Goal: Information Seeking & Learning: Learn about a topic

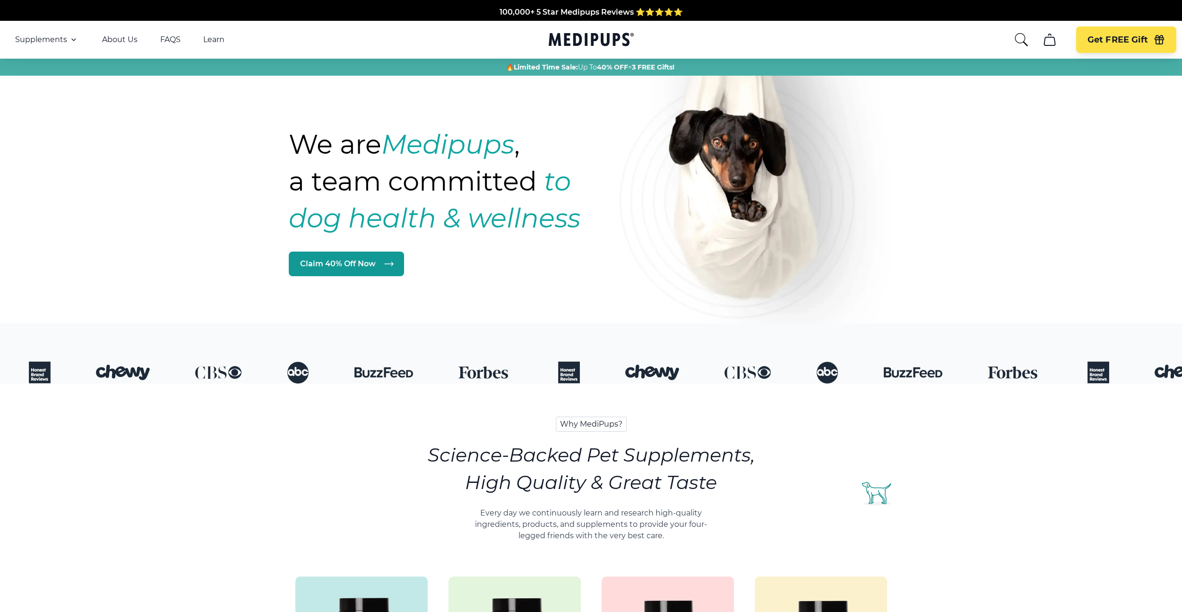
scroll to position [333, 0]
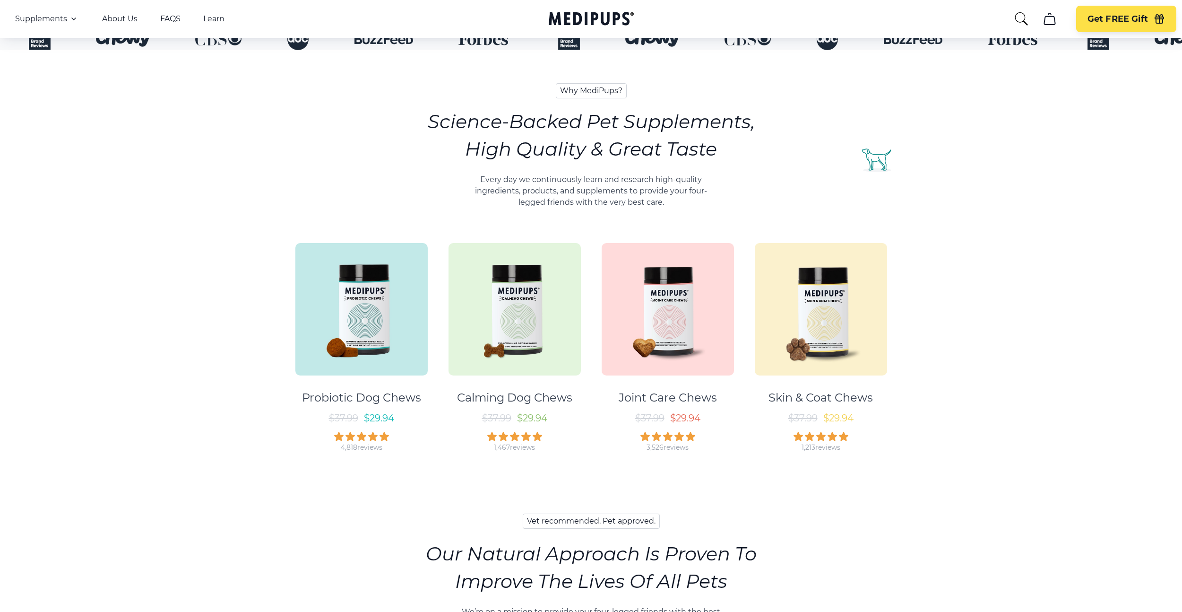
click at [504, 322] on img at bounding box center [514, 309] width 132 height 132
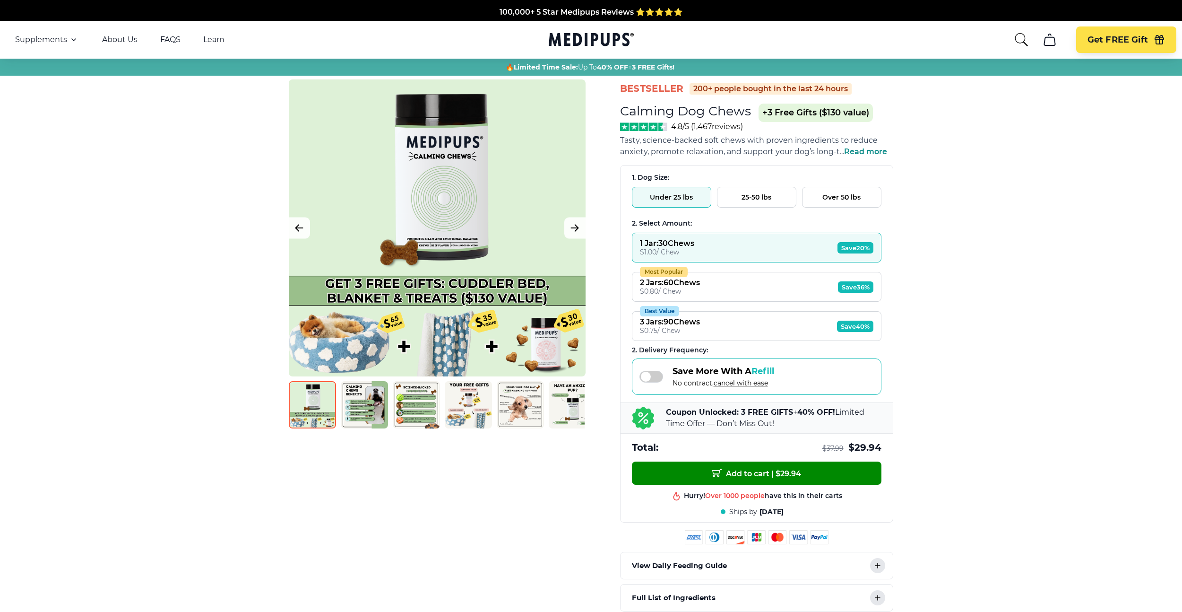
click at [873, 151] on span "Read more" at bounding box center [865, 151] width 43 height 9
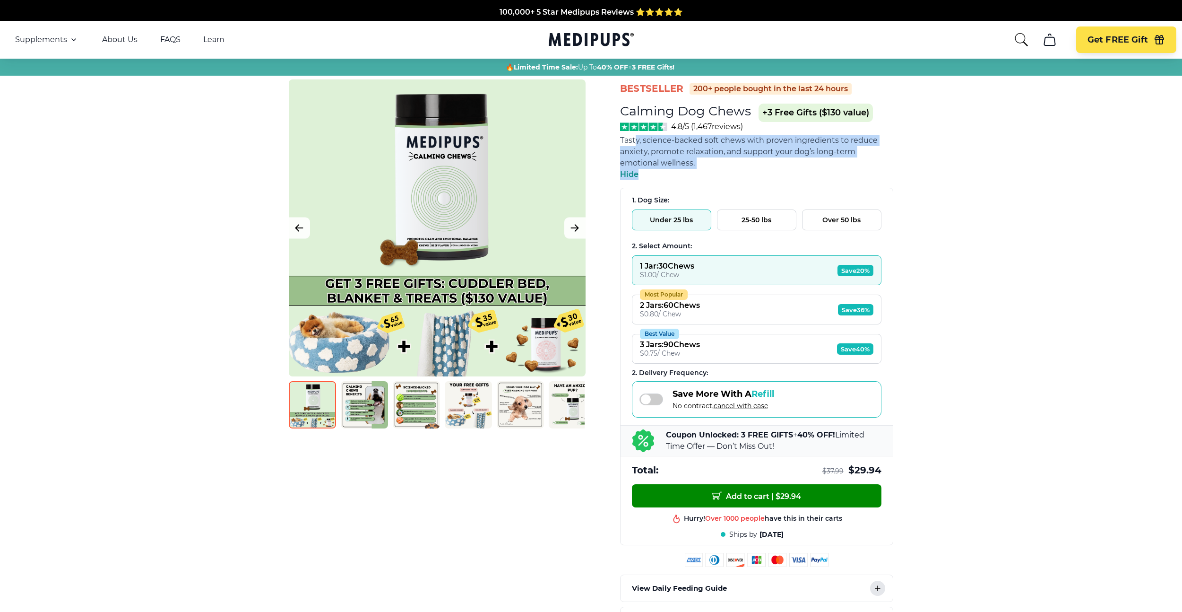
drag, startPoint x: 713, startPoint y: 166, endPoint x: 634, endPoint y: 140, distance: 83.7
click at [634, 140] on div "Tasty, science-backed soft chews with proven ingredients to reduce anxiety, pro…" at bounding box center [756, 157] width 273 height 45
click at [632, 141] on span "Tasty, science-backed soft chews with proven ingredients to reduce anxiety, pro…" at bounding box center [749, 152] width 258 height 32
drag, startPoint x: 621, startPoint y: 140, endPoint x: 700, endPoint y: 163, distance: 82.9
click at [700, 163] on span "Tasty, science-backed soft chews with proven ingredients to reduce anxiety, pro…" at bounding box center [756, 152] width 273 height 34
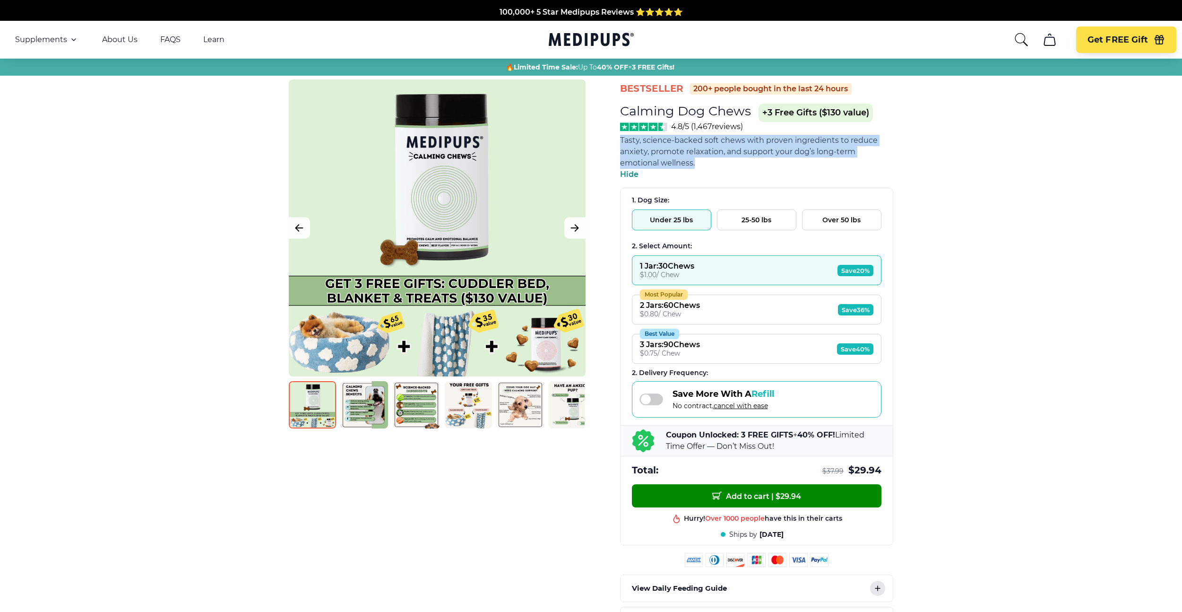
copy span "Tasty, science-backed soft chews with proven ingredients to reduce anxiety, pro…"
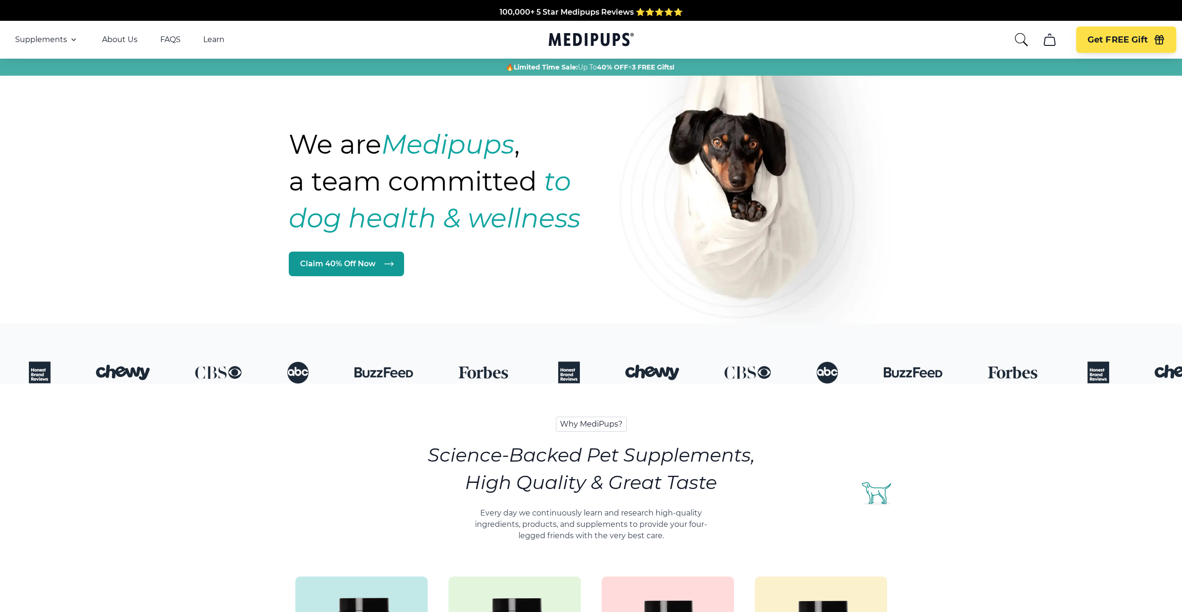
scroll to position [333, 0]
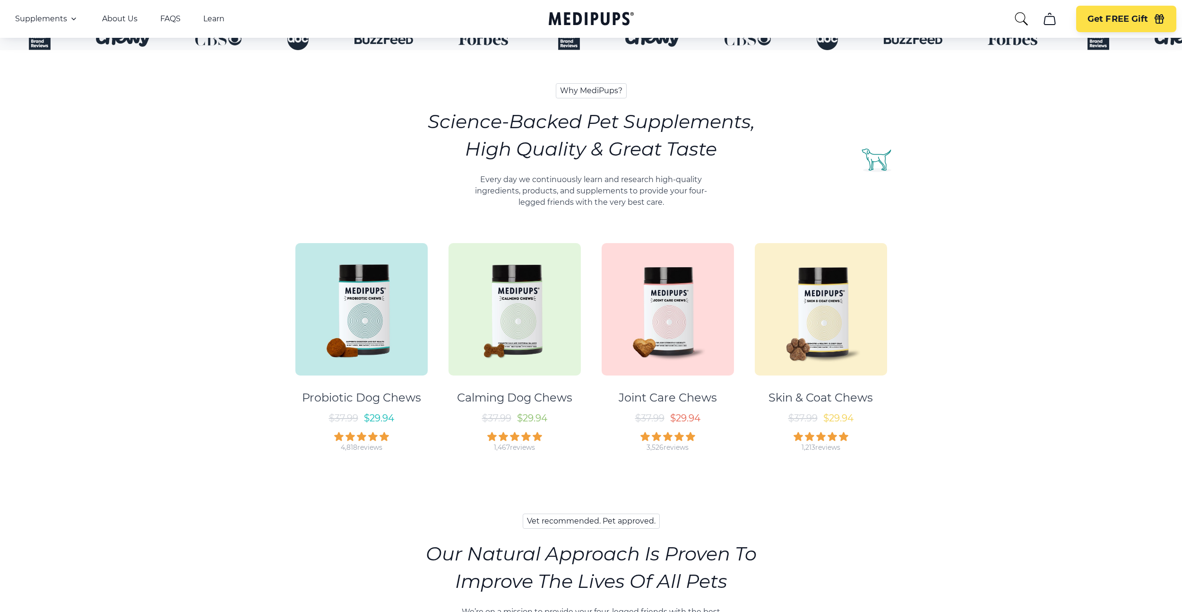
click at [364, 291] on img at bounding box center [361, 309] width 132 height 132
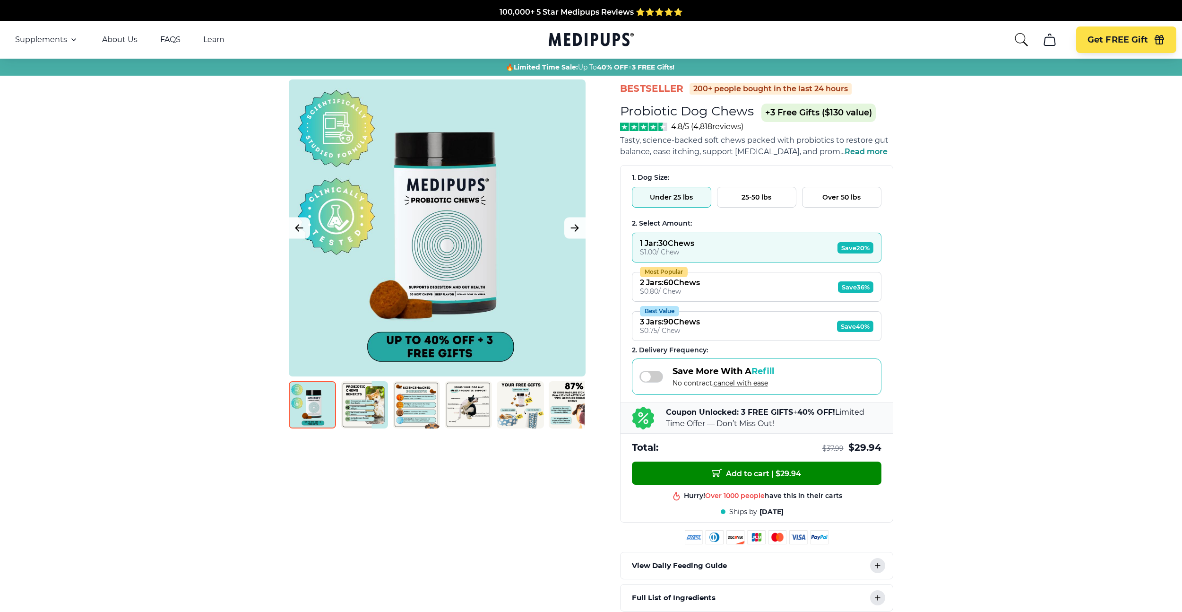
click at [674, 149] on span "balance, ease itching, support [MEDICAL_DATA], and prom" at bounding box center [730, 151] width 220 height 9
click at [880, 148] on span "Read more" at bounding box center [866, 151] width 43 height 9
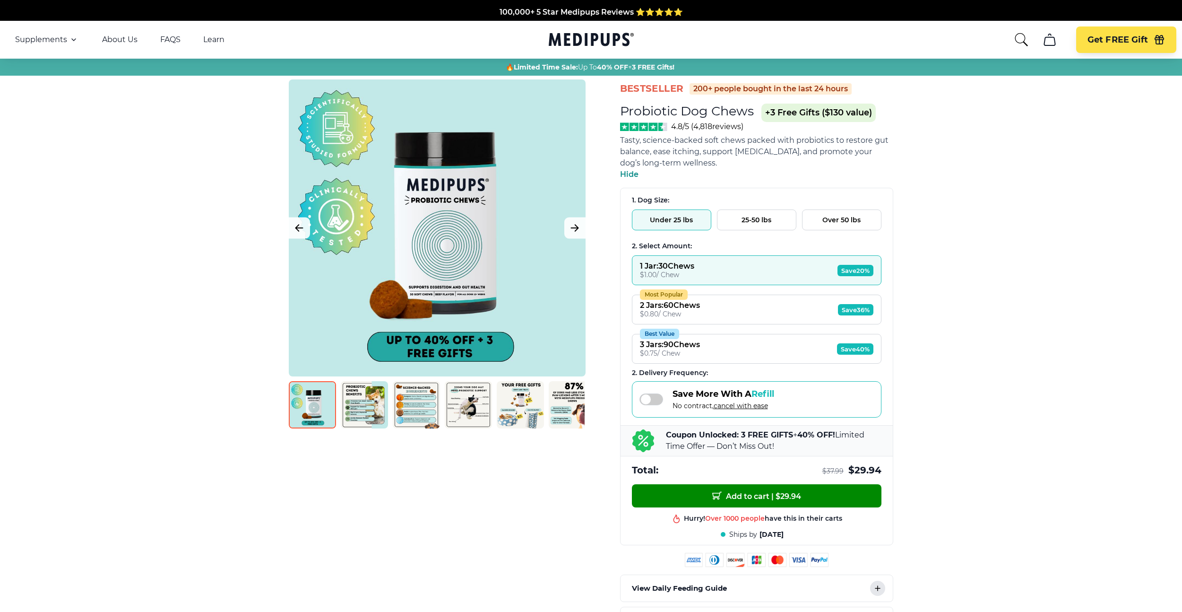
drag, startPoint x: 737, startPoint y: 167, endPoint x: 620, endPoint y: 141, distance: 120.1
click at [620, 141] on span "Tasty, science-backed soft chews packed with probiotics to restore gut balance,…" at bounding box center [756, 152] width 273 height 34
copy span "Tasty, science-backed soft chews packed with probiotics to restore gut balance,…"
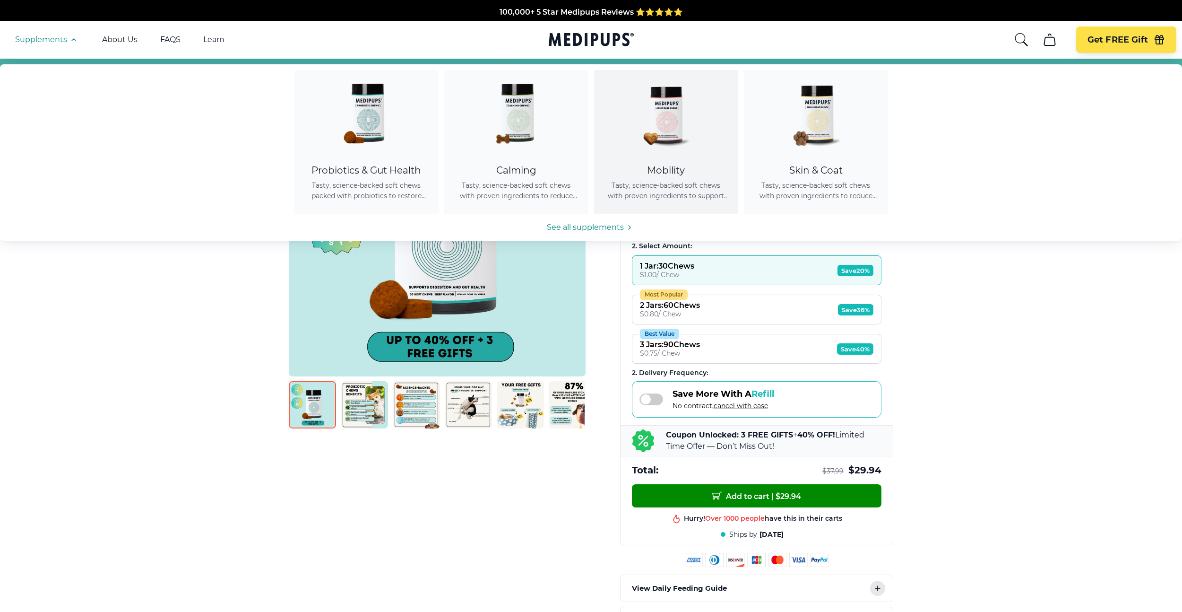
click at [643, 117] on img at bounding box center [665, 112] width 85 height 85
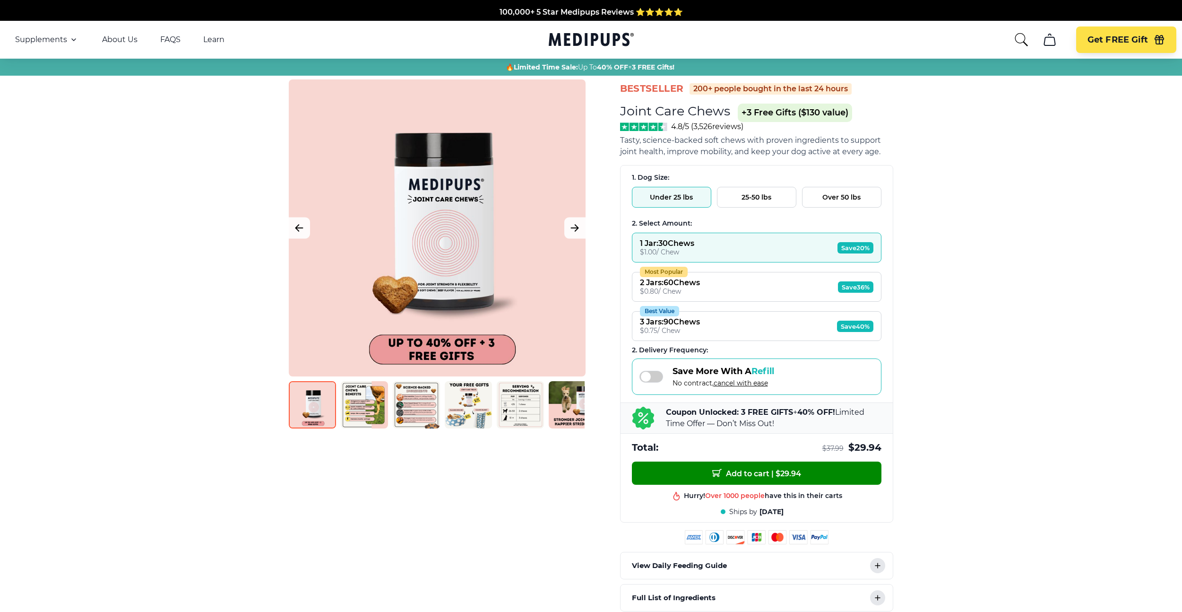
click at [856, 148] on span "joint health, improve mobility, and keep your dog active at every age." at bounding box center [750, 151] width 260 height 9
click at [883, 148] on span "Tasty, science-backed soft chews with proven ingredients to support joint healt…" at bounding box center [756, 146] width 273 height 23
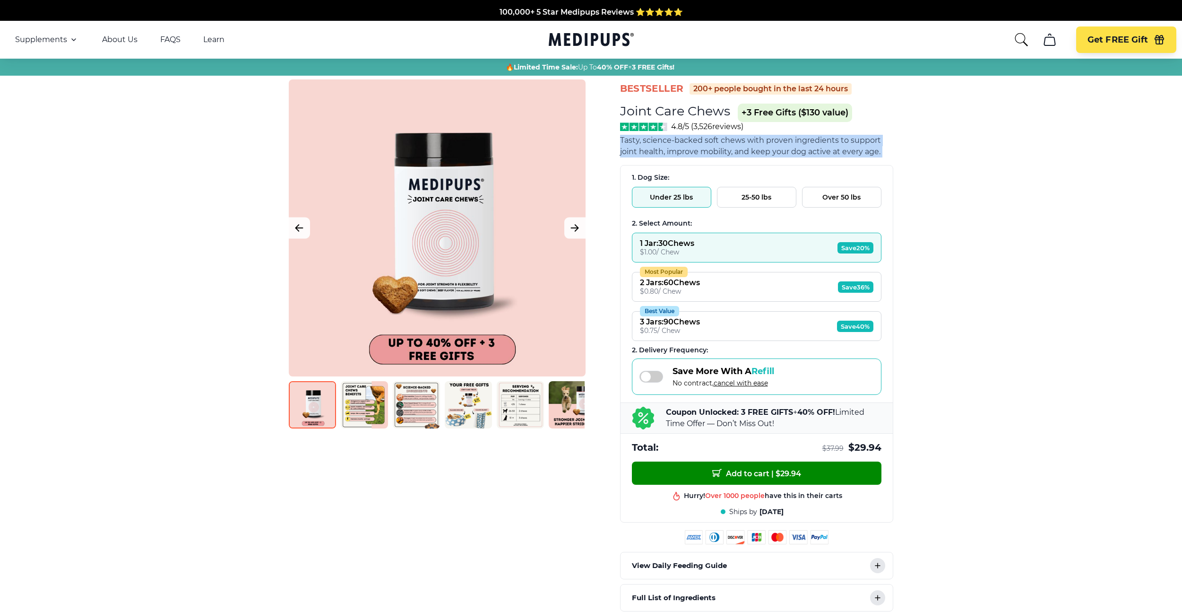
drag, startPoint x: 883, startPoint y: 149, endPoint x: 883, endPoint y: 140, distance: 8.5
click at [883, 140] on span "Tasty, science-backed soft chews with proven ingredients to support joint healt…" at bounding box center [756, 146] width 273 height 23
copy span "Tasty, science-backed soft chews with proven ingredients to support joint healt…"
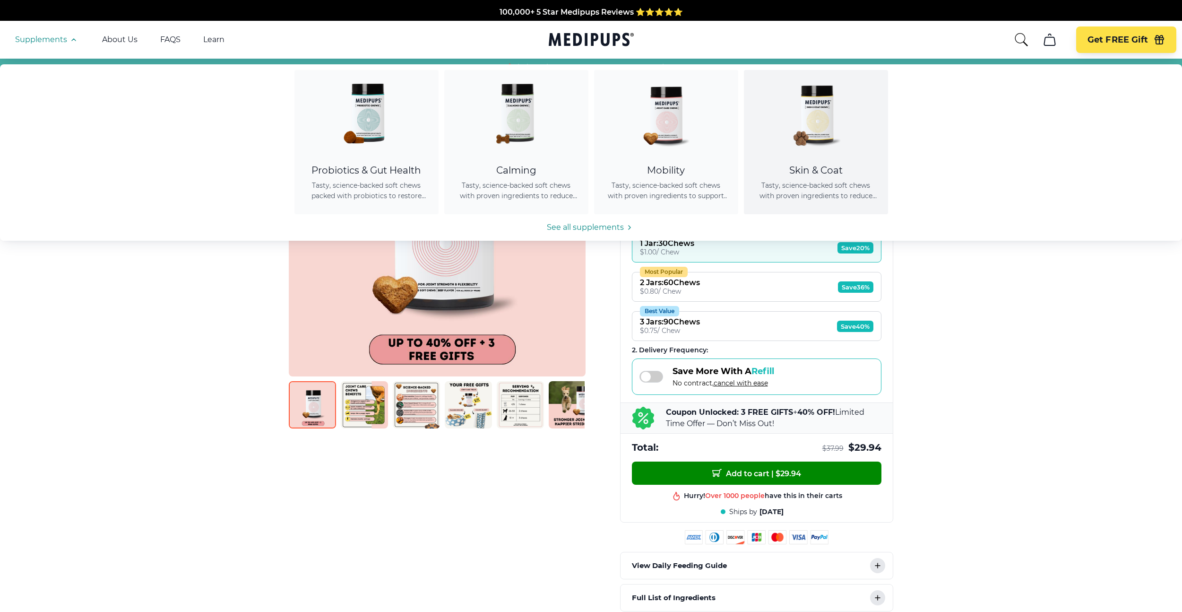
click at [848, 167] on div "Skin & Coat" at bounding box center [815, 170] width 121 height 12
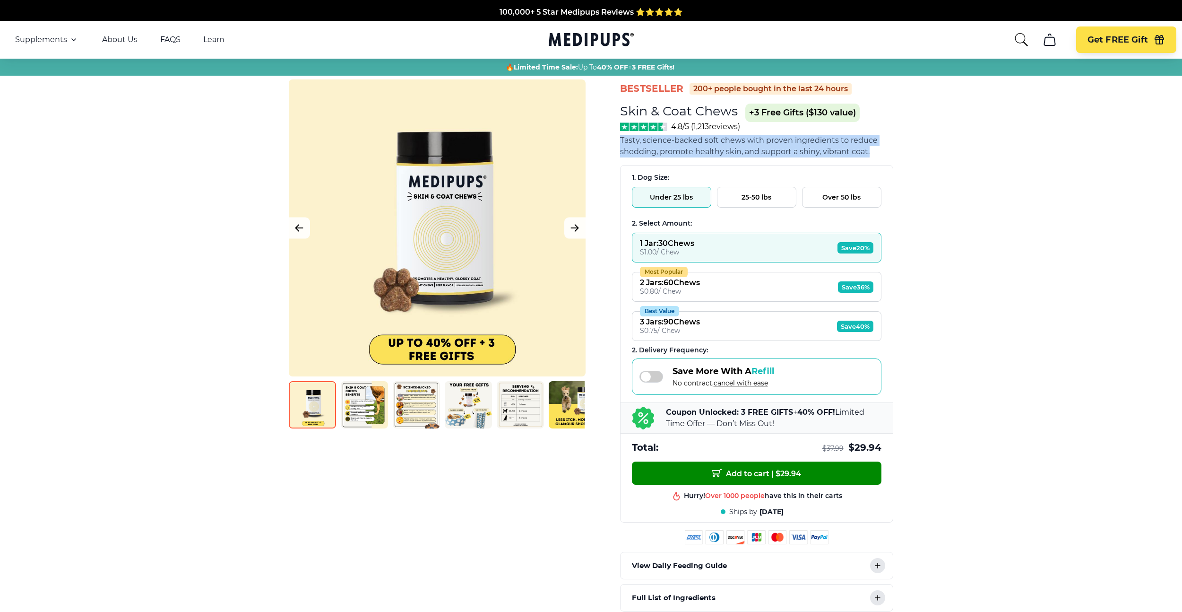
drag, startPoint x: 879, startPoint y: 154, endPoint x: 614, endPoint y: 134, distance: 265.8
click at [614, 134] on div "BestSeller 200+ people bought in the last 24 hours Skin & Coat Chews (+ 3 Free …" at bounding box center [591, 361] width 624 height 564
copy span "Tasty, science-backed soft chews with proven ingredients to reduce shedding, pr…"
click at [577, 39] on icon "Medipups" at bounding box center [591, 39] width 85 height 17
